Goal: Transaction & Acquisition: Purchase product/service

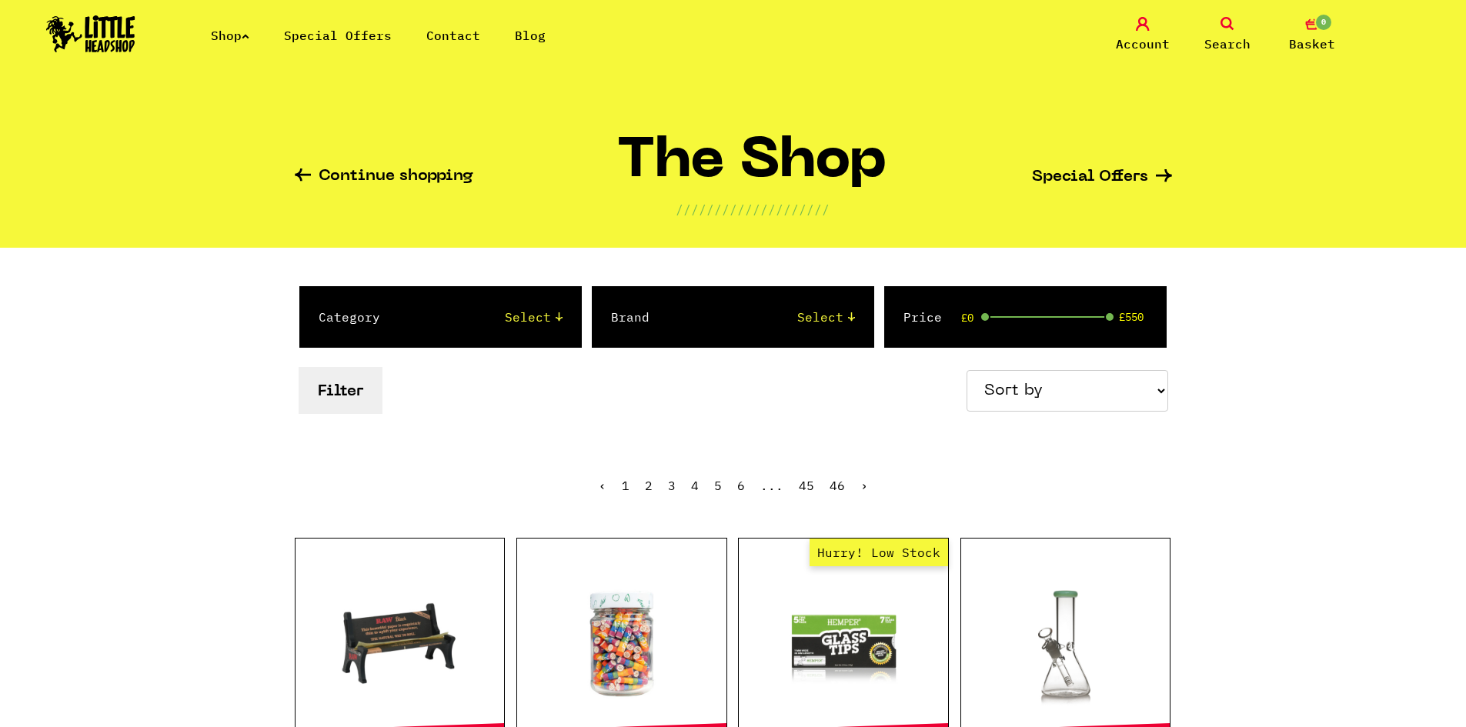
click at [239, 42] on link "Shop" at bounding box center [230, 35] width 38 height 15
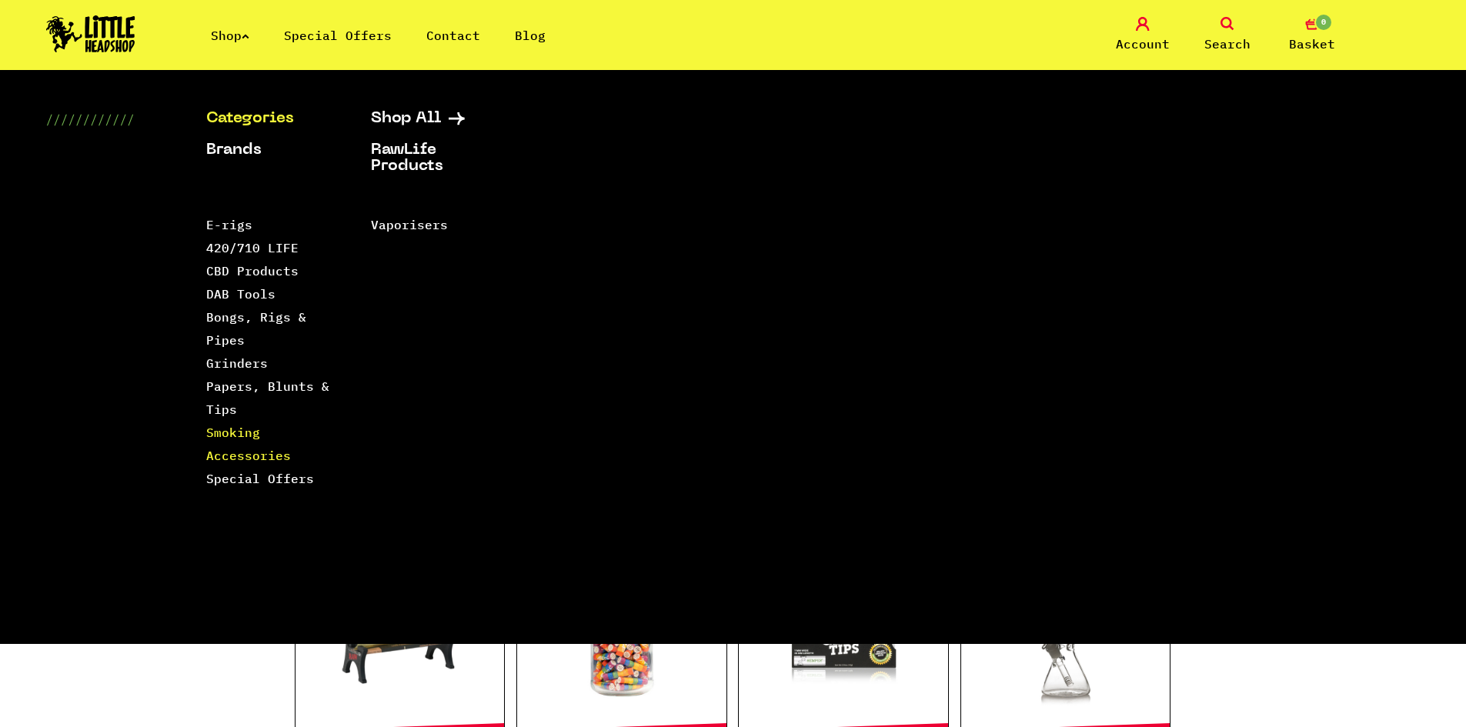
click at [241, 451] on link "Smoking Accessories" at bounding box center [248, 444] width 85 height 38
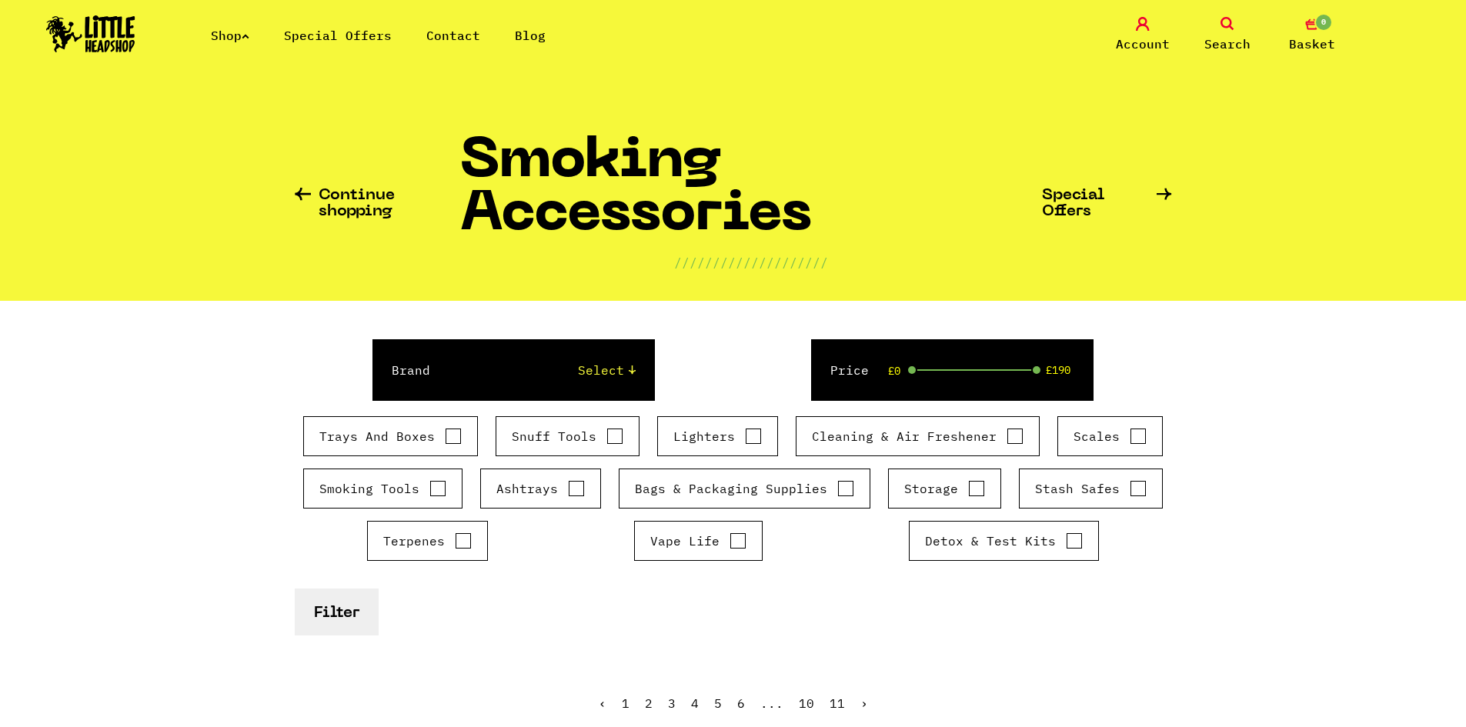
click at [974, 483] on input "Storage" at bounding box center [976, 488] width 17 height 15
checkbox input "true"
click at [334, 618] on button "Filter" at bounding box center [337, 612] width 84 height 47
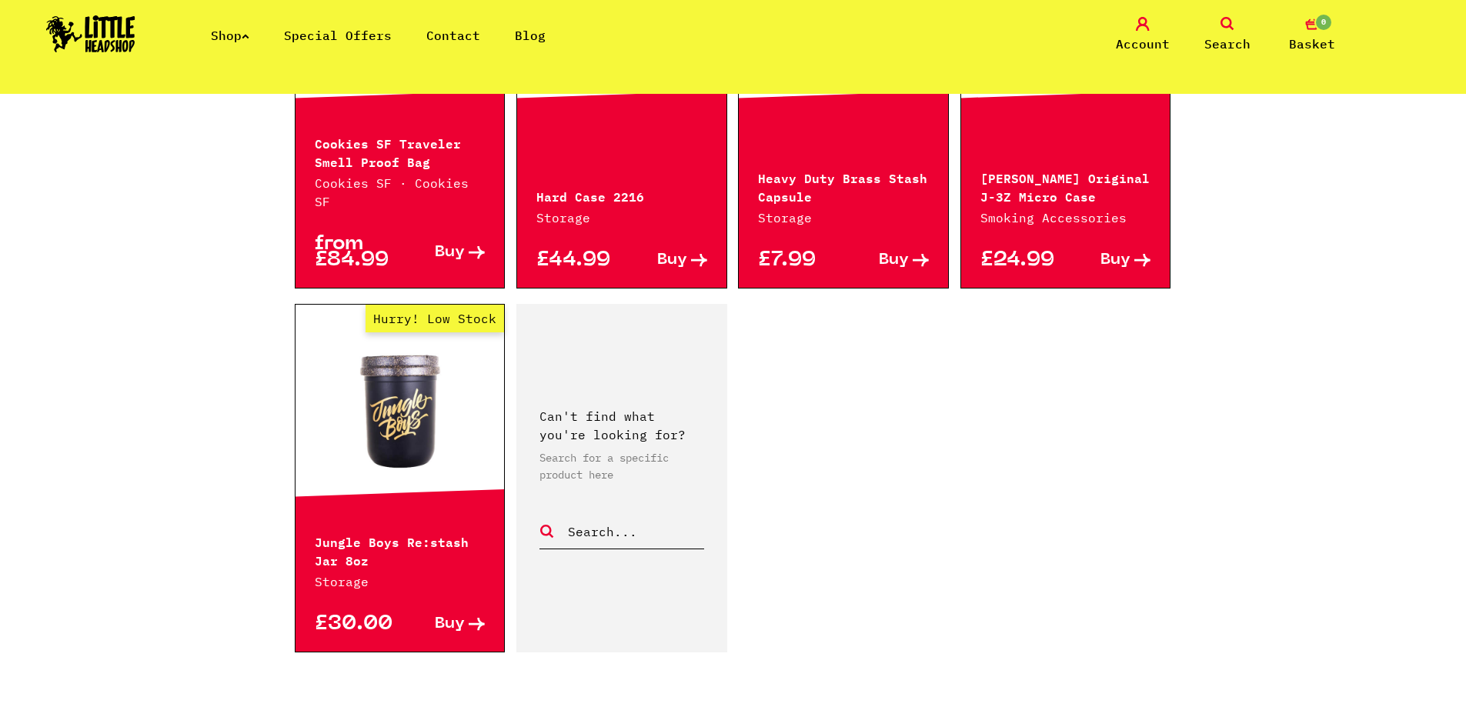
scroll to position [2463, 0]
